Goal: Task Accomplishment & Management: Manage account settings

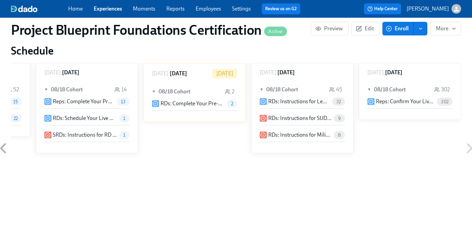
scroll to position [456, 0]
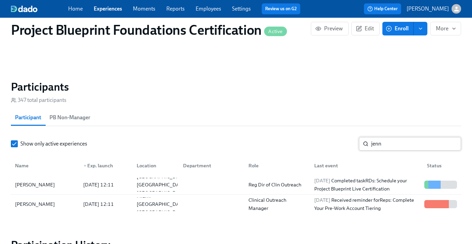
click at [399, 137] on section "Participants 347 total participants Participant PB Non-Manager Show only active…" at bounding box center [236, 148] width 450 height 136
drag, startPoint x: 395, startPoint y: 145, endPoint x: 330, endPoint y: 143, distance: 65.4
click at [330, 143] on div "Show only active experiences [PERSON_NAME] ​" at bounding box center [236, 144] width 450 height 14
type input "k"
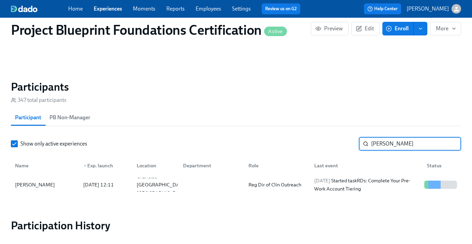
type input "[PERSON_NAME]"
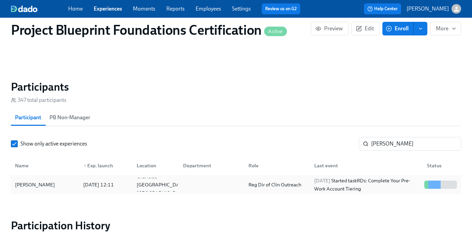
click at [20, 184] on div "[PERSON_NAME]" at bounding box center [34, 184] width 45 height 8
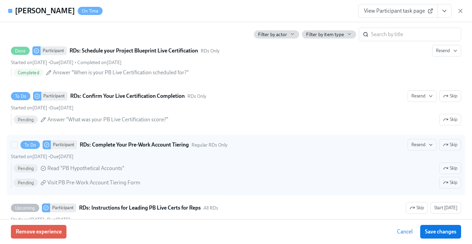
scroll to position [179, 0]
click at [415, 142] on span "Resend" at bounding box center [421, 144] width 21 height 7
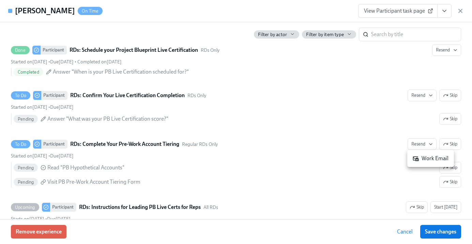
click at [425, 157] on div "Work Email" at bounding box center [430, 158] width 36 height 7
click at [433, 233] on span "Save changes" at bounding box center [440, 231] width 31 height 7
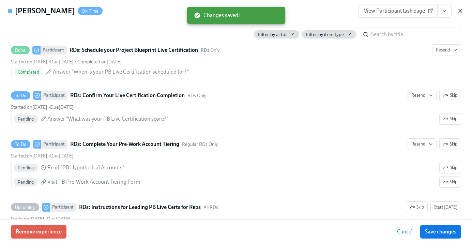
click at [459, 13] on icon "button" at bounding box center [460, 10] width 7 height 7
